Goal: Task Accomplishment & Management: Use online tool/utility

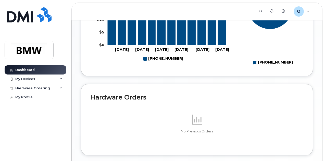
scroll to position [306, 0]
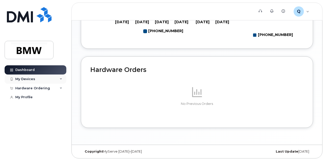
click at [23, 79] on div "My Devices" at bounding box center [25, 79] width 20 height 4
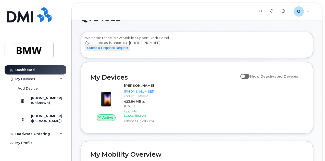
scroll to position [0, 0]
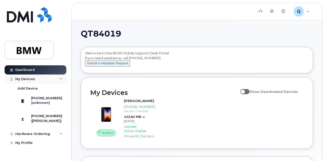
click at [61, 79] on div "My Devices" at bounding box center [36, 79] width 62 height 9
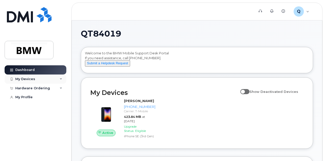
click at [61, 79] on icon at bounding box center [61, 79] width 3 height 3
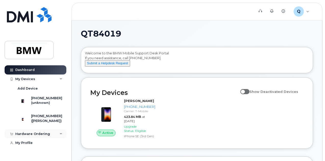
click at [58, 139] on div "Hardware Ordering" at bounding box center [36, 133] width 62 height 9
click at [29, 78] on div "My Devices" at bounding box center [25, 79] width 20 height 4
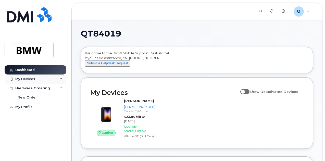
click at [29, 78] on div "My Devices" at bounding box center [25, 79] width 20 height 4
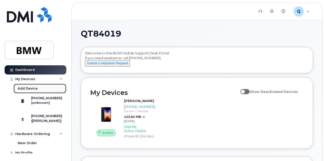
click at [31, 88] on div "Add Device" at bounding box center [28, 88] width 20 height 5
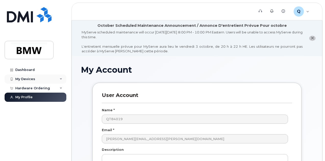
click at [41, 75] on div "My Devices" at bounding box center [36, 79] width 62 height 9
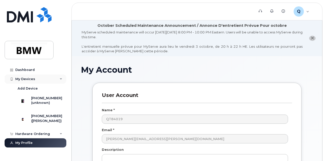
click at [60, 79] on icon at bounding box center [61, 79] width 3 height 3
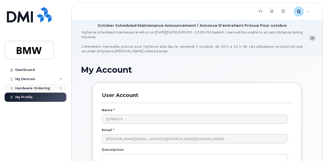
click at [55, 85] on div "Hardware Ordering" at bounding box center [36, 88] width 62 height 9
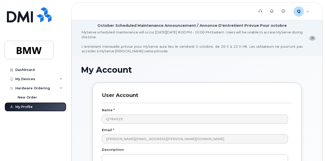
click at [50, 111] on link "My Profile" at bounding box center [36, 106] width 62 height 9
click at [50, 110] on link "My Profile" at bounding box center [36, 106] width 62 height 9
